Goal: Task Accomplishment & Management: Manage account settings

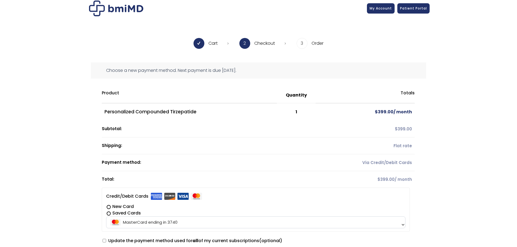
scroll to position [81, 0]
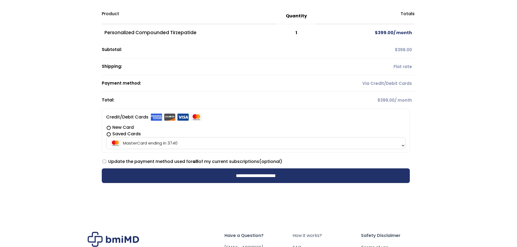
click at [237, 157] on p "Update the payment method used for all of my current subscriptions (optional)" at bounding box center [256, 162] width 308 height 10
click at [245, 164] on label "Update the payment method used for all of my current subscriptions (optional)" at bounding box center [193, 162] width 180 height 6
click at [245, 161] on label "Update the payment method used for all of my current subscriptions (optional)" at bounding box center [193, 162] width 180 height 6
click at [147, 95] on th "Total:" at bounding box center [209, 100] width 214 height 17
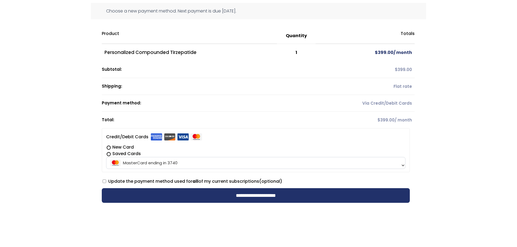
scroll to position [27, 0]
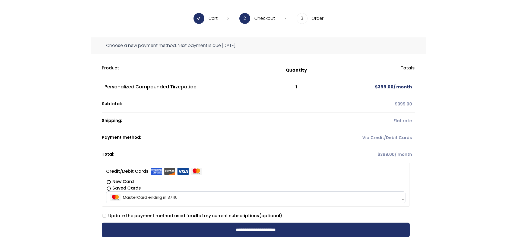
drag, startPoint x: 312, startPoint y: 90, endPoint x: 203, endPoint y: 83, distance: 108.8
click at [297, 89] on td "1" at bounding box center [296, 86] width 39 height 17
click at [223, 81] on td "Personalized Compounded Tirzepatide" at bounding box center [189, 86] width 175 height 17
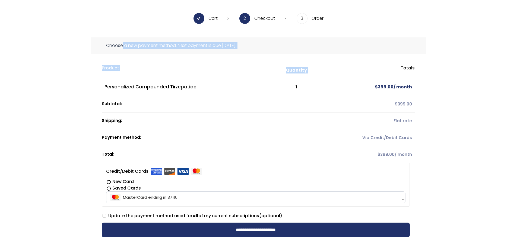
drag, startPoint x: 138, startPoint y: 48, endPoint x: 338, endPoint y: 65, distance: 200.8
click at [338, 65] on div "**********" at bounding box center [258, 139] width 335 height 204
click at [336, 69] on th "Totals" at bounding box center [365, 70] width 99 height 16
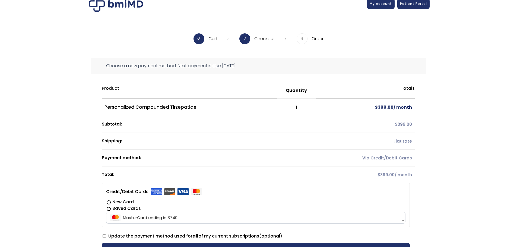
scroll to position [6, 0]
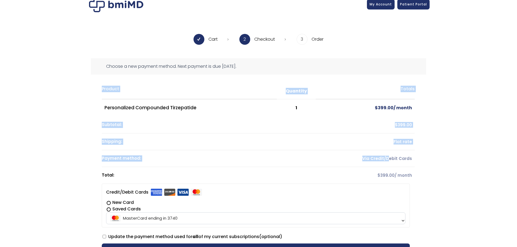
drag, startPoint x: 417, startPoint y: 116, endPoint x: 389, endPoint y: 147, distance: 41.1
click at [387, 157] on div "**********" at bounding box center [258, 160] width 335 height 204
drag, startPoint x: 392, startPoint y: 147, endPoint x: 408, endPoint y: 144, distance: 16.5
click at [399, 146] on td "Flat rate" at bounding box center [365, 142] width 99 height 17
click at [483, 132] on div "**********" at bounding box center [258, 167] width 517 height 219
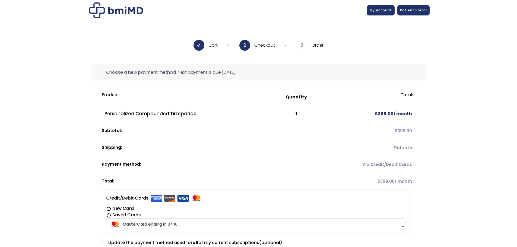
scroll to position [0, 0]
